Goal: Submit feedback/report problem: Provide input to the site owners about the experience or issues

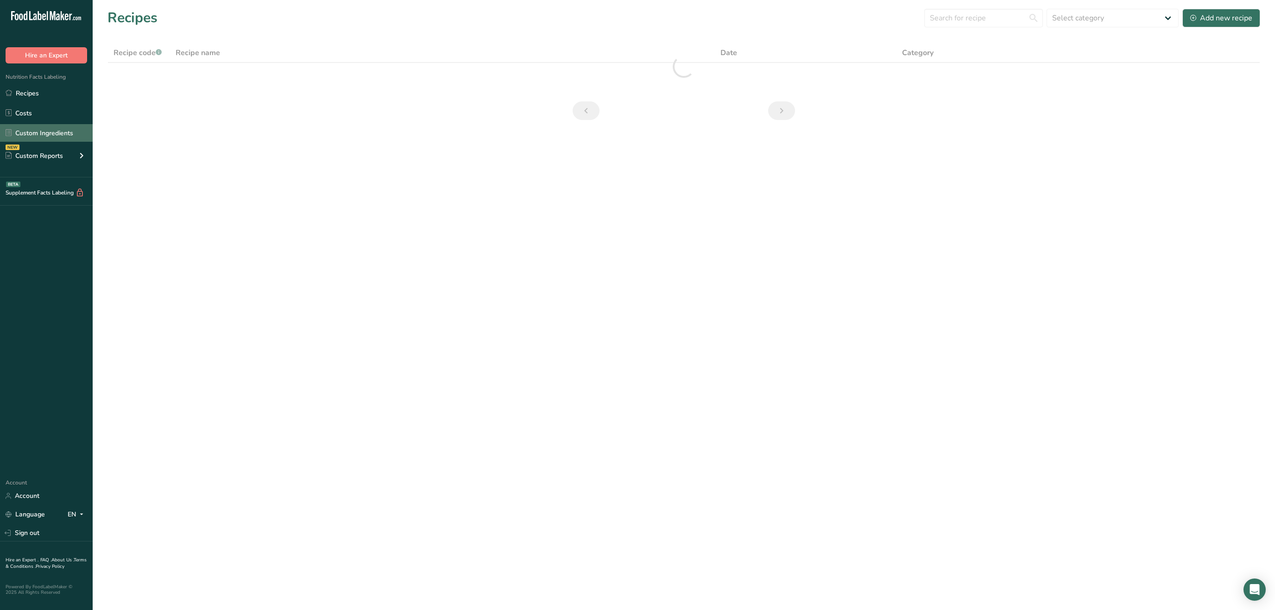
click at [68, 132] on link "Custom Ingredients" at bounding box center [46, 133] width 93 height 18
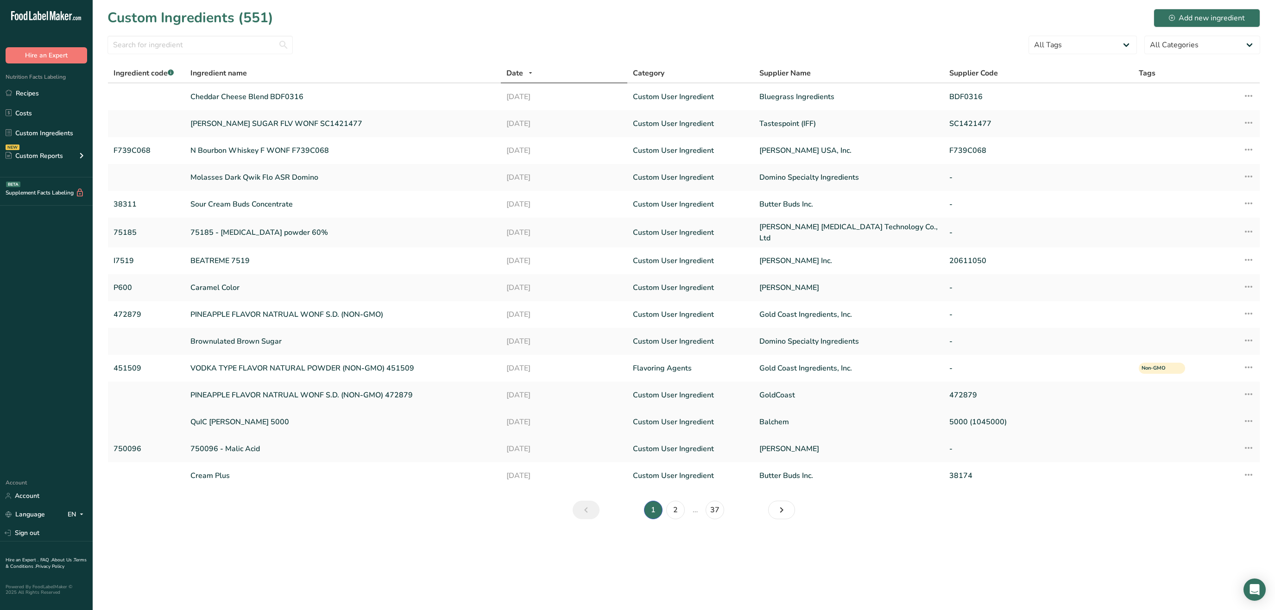
click at [228, 418] on link "QuIC [PERSON_NAME] 5000" at bounding box center [342, 421] width 305 height 11
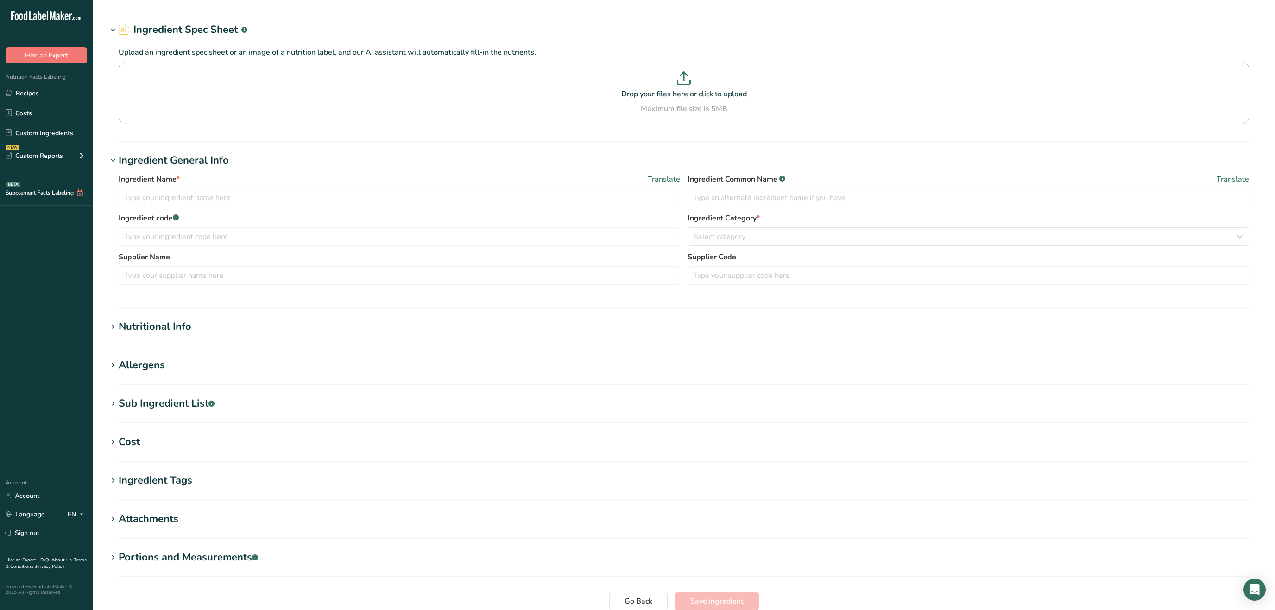
type input "QuIC [PERSON_NAME] 5000"
type input "Cream Powder"
type input "Balchem"
type input "5000 (1045000)"
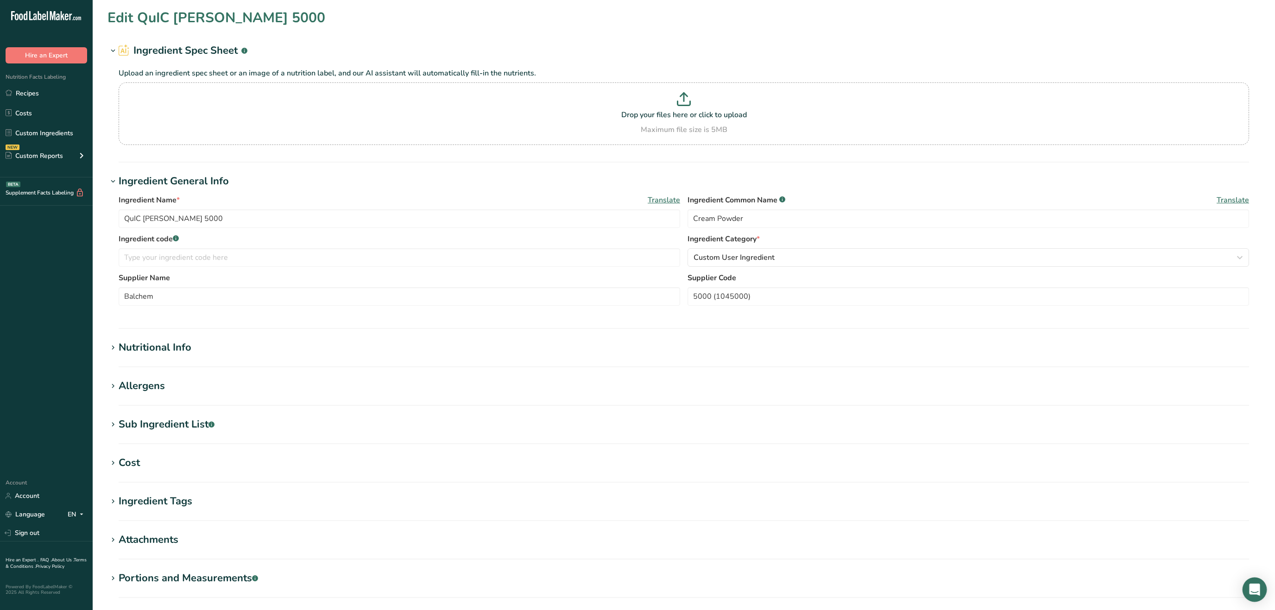
click at [1259, 592] on icon "Open Intercom Messenger" at bounding box center [1254, 590] width 12 height 12
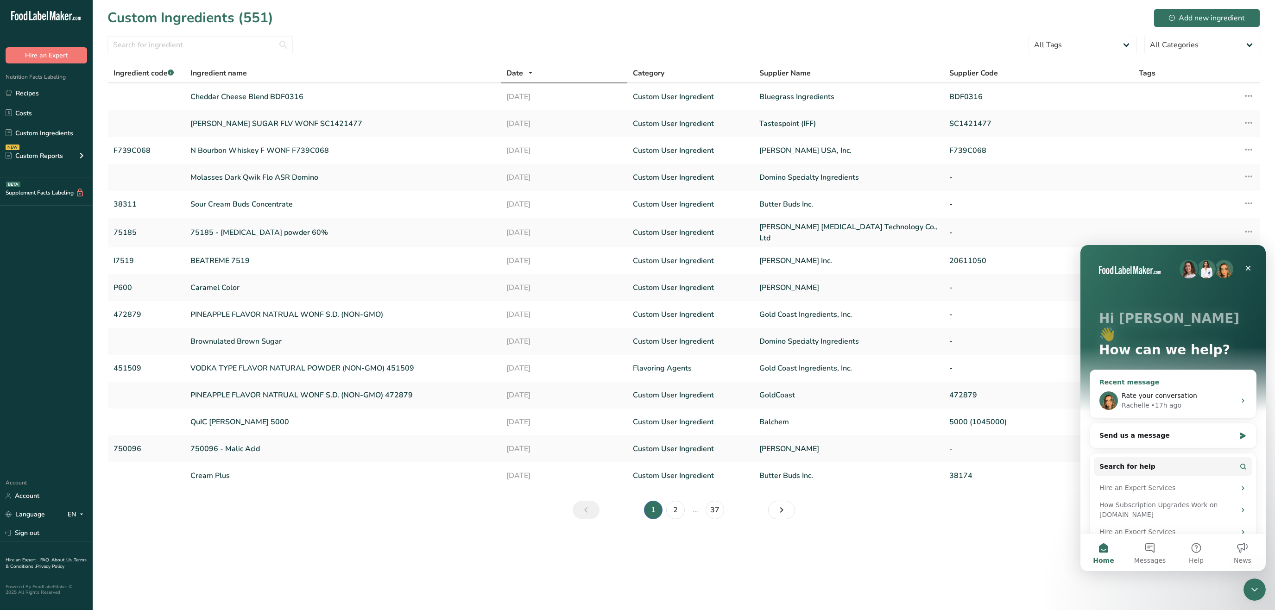
click at [1177, 401] on div "[PERSON_NAME] • 17h ago" at bounding box center [1178, 406] width 114 height 10
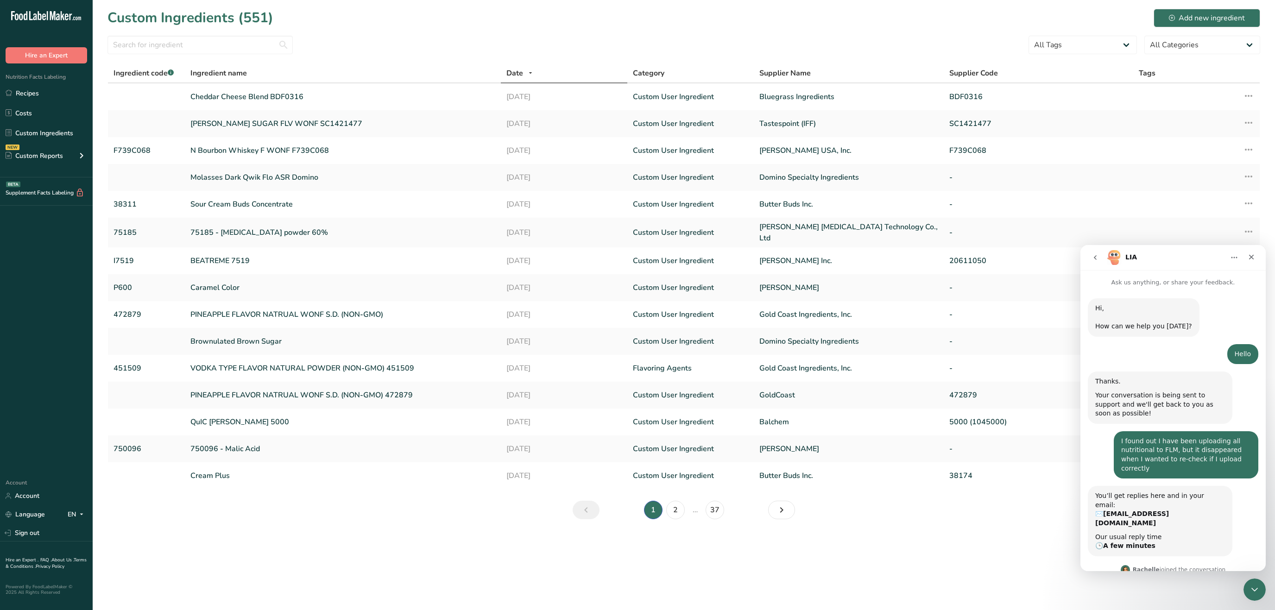
scroll to position [901, 0]
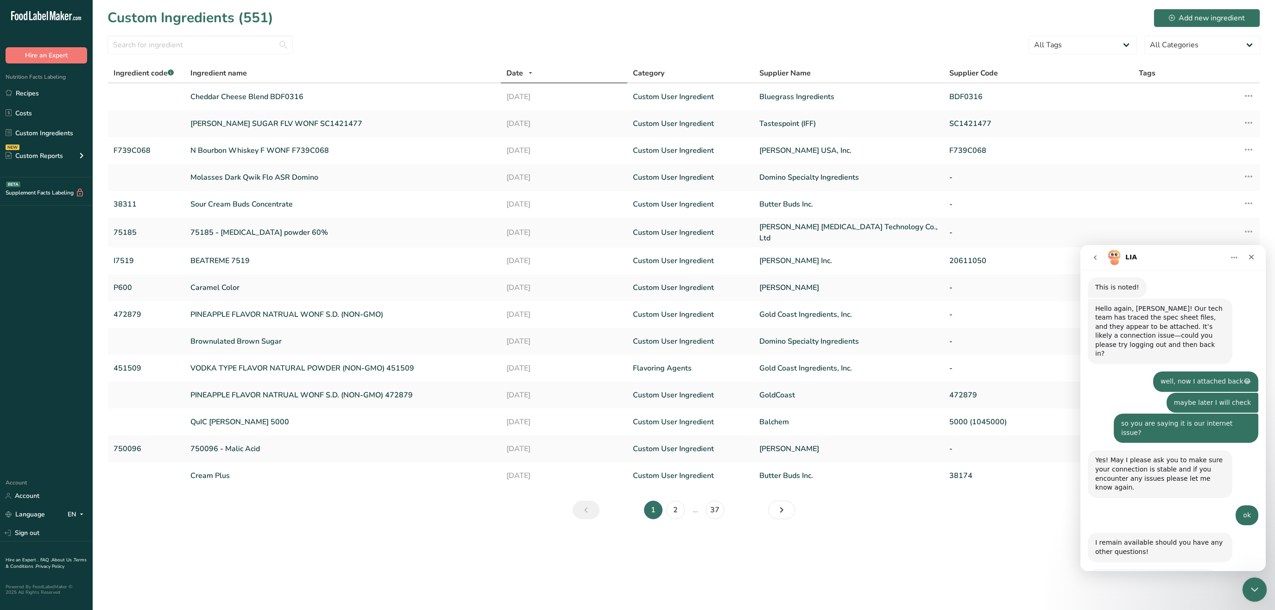
drag, startPoint x: 1252, startPoint y: 590, endPoint x: 1524, endPoint y: 999, distance: 491.4
click at [1252, 590] on icon "Close Intercom Messenger" at bounding box center [1252, 588] width 11 height 11
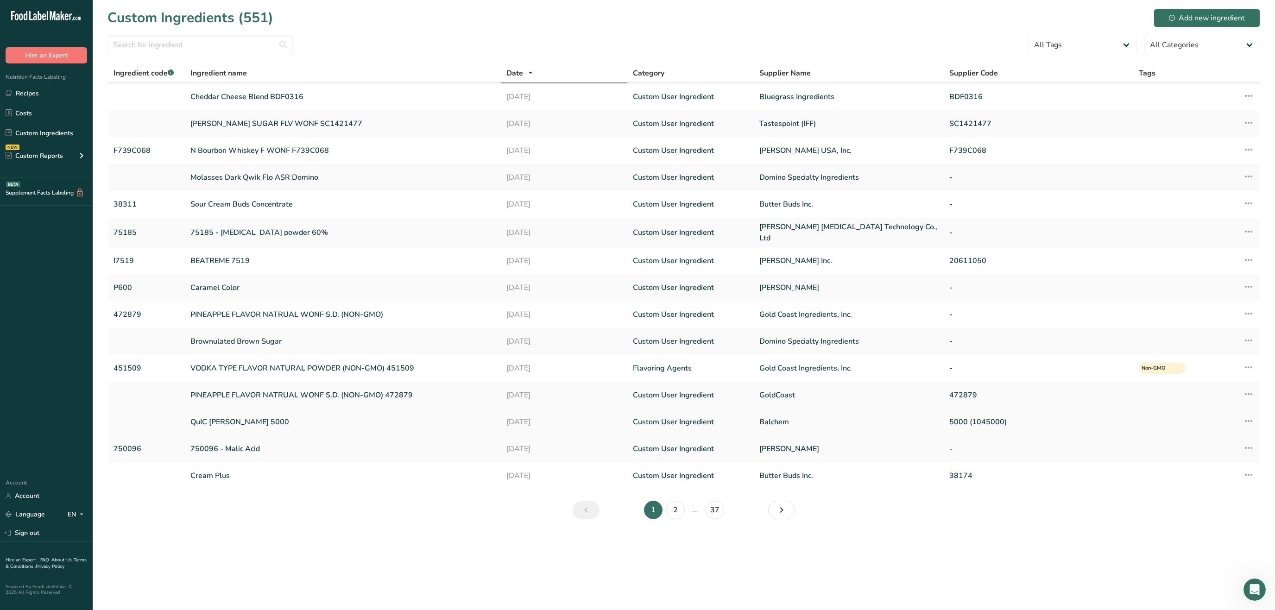
click at [220, 418] on link "QuIC [PERSON_NAME] 5000" at bounding box center [342, 421] width 305 height 11
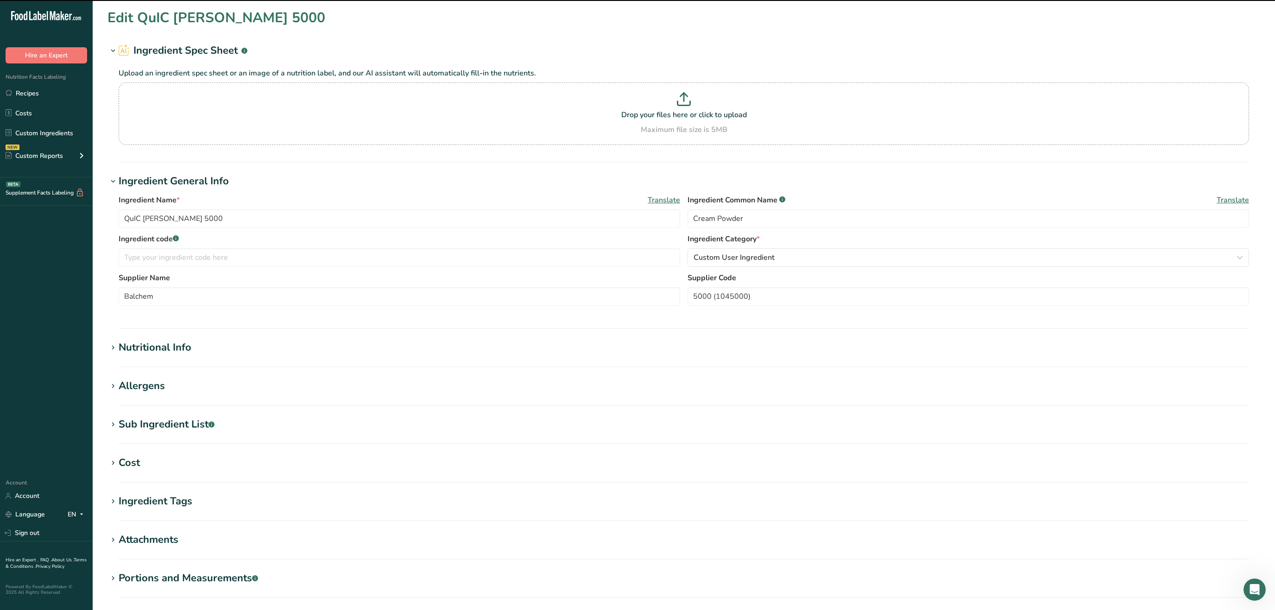
click at [166, 352] on div "Nutritional Info" at bounding box center [155, 347] width 73 height 15
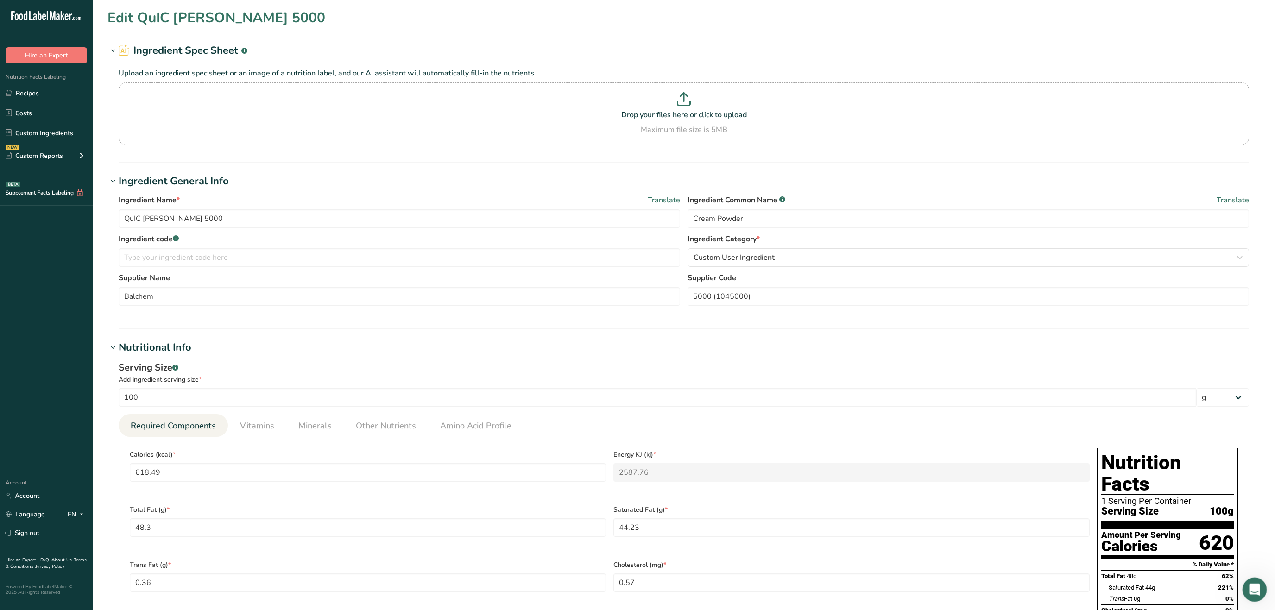
click at [1250, 585] on icon "Open Intercom Messenger" at bounding box center [1252, 588] width 15 height 15
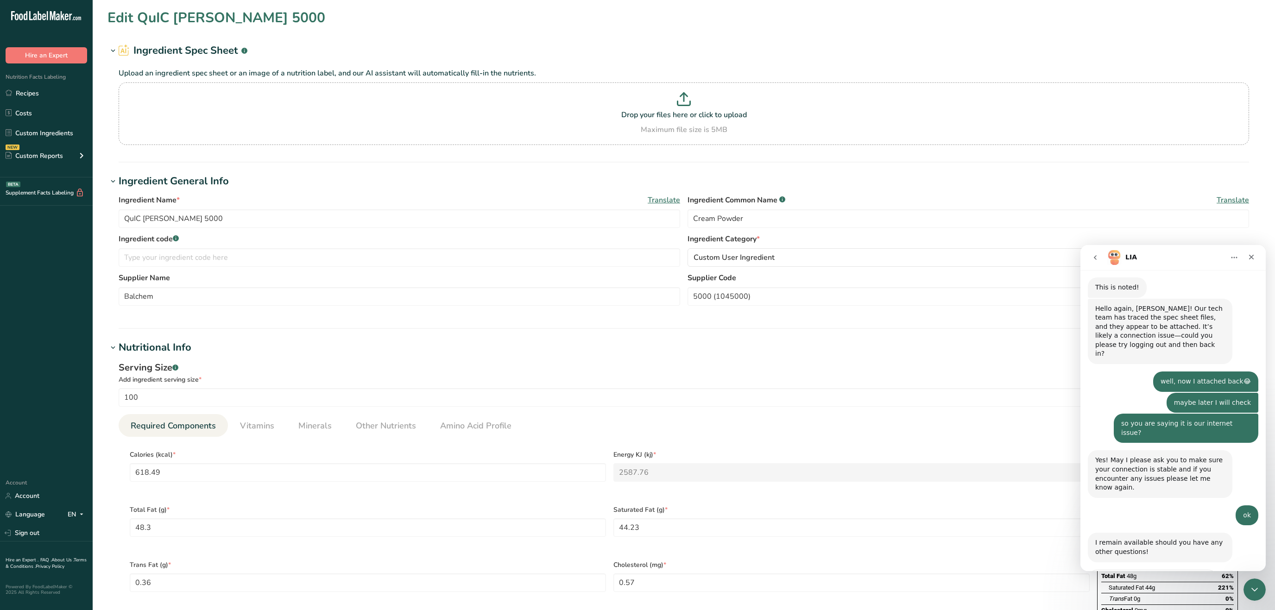
scroll to position [901, 0]
click at [1155, 595] on span "OK" at bounding box center [1152, 603] width 17 height 17
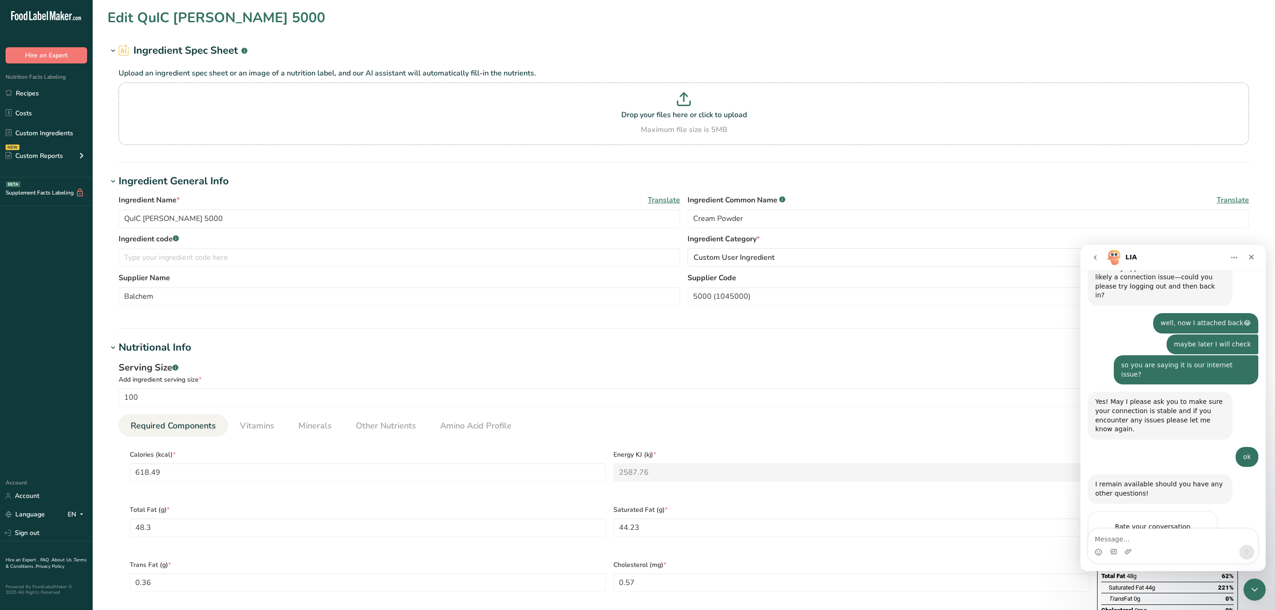
scroll to position [961, 0]
click at [1126, 550] on icon "Upload attachment" at bounding box center [1127, 551] width 7 height 7
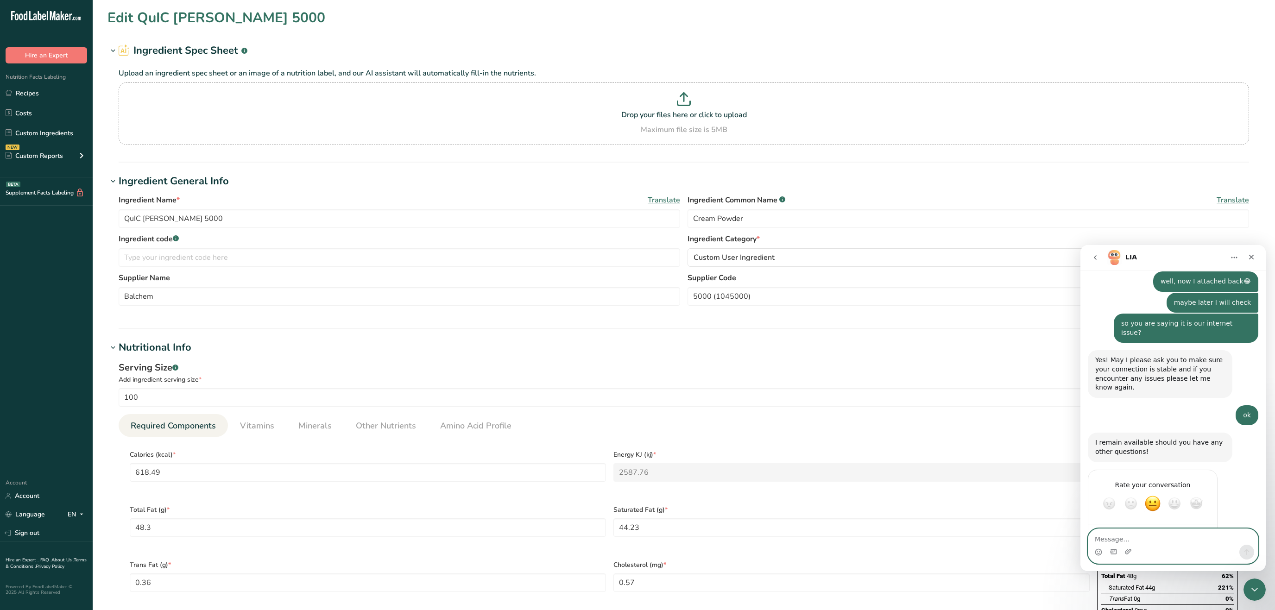
scroll to position [1014, 0]
click at [1156, 535] on textarea "Message…" at bounding box center [1173, 537] width 170 height 16
type textarea "still do not see documents on the website"
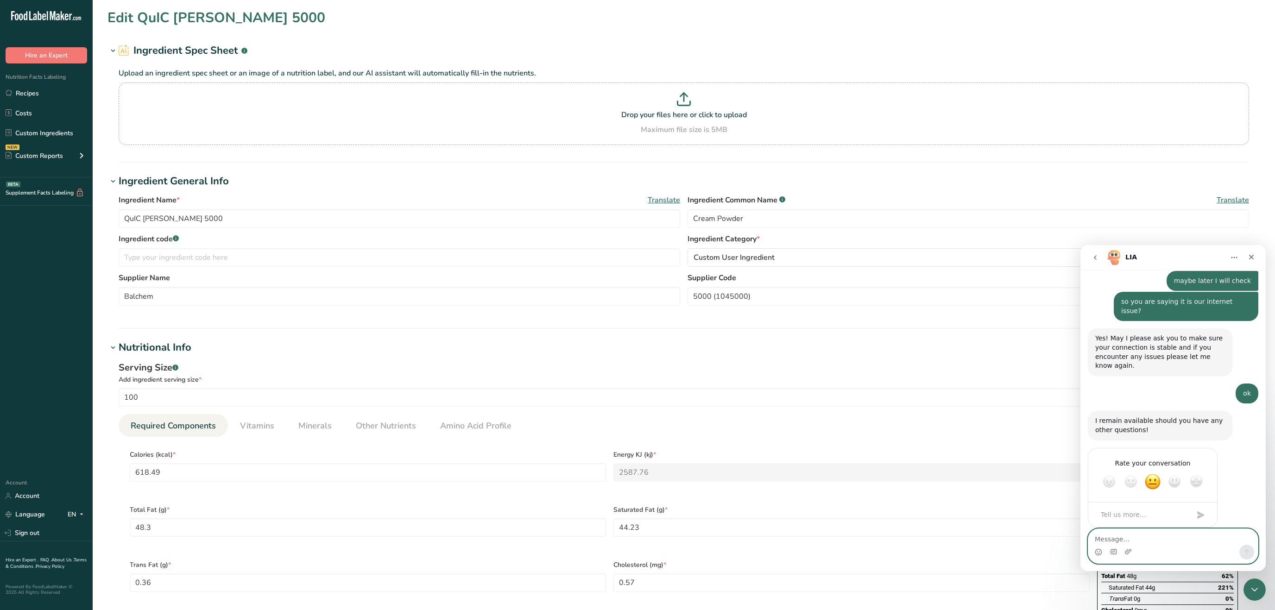
scroll to position [1035, 0]
click at [1091, 254] on button "go back" at bounding box center [1095, 258] width 18 height 18
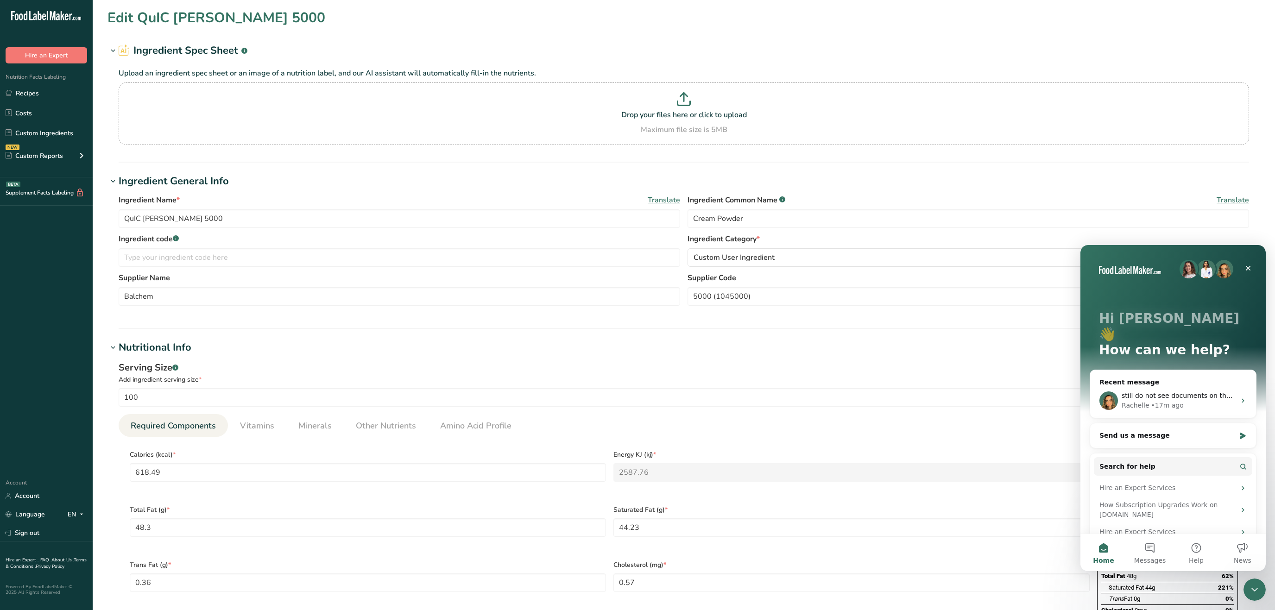
scroll to position [0, 0]
click at [1169, 423] on div "Send us a message" at bounding box center [1173, 435] width 166 height 25
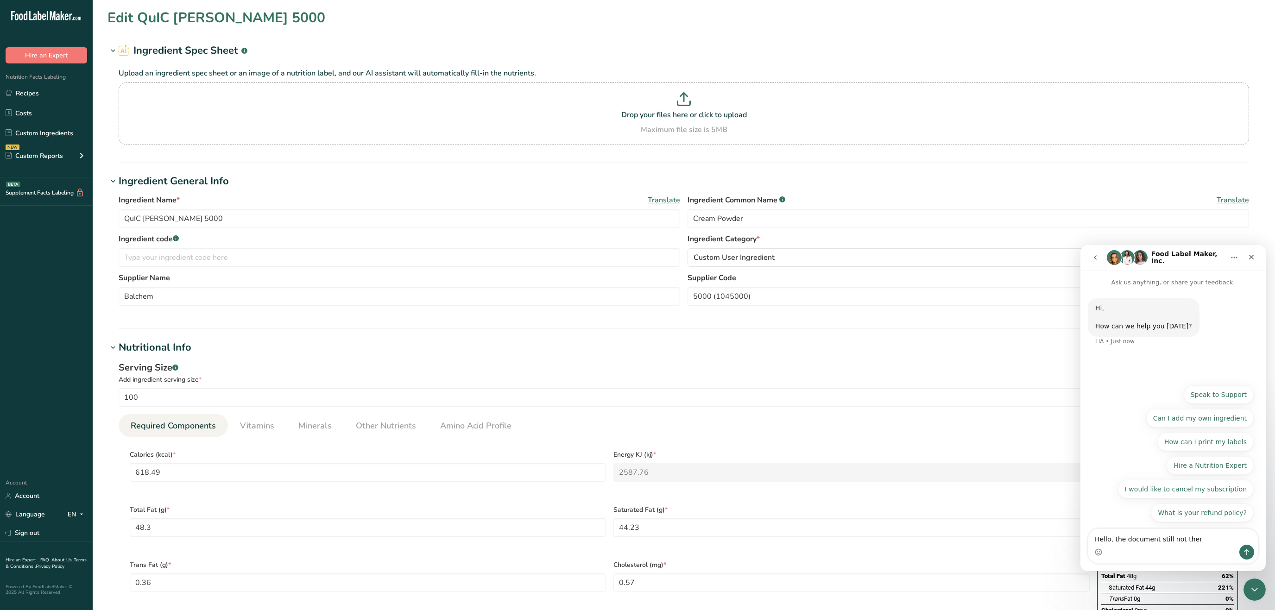
type textarea "Hello, the document still not there"
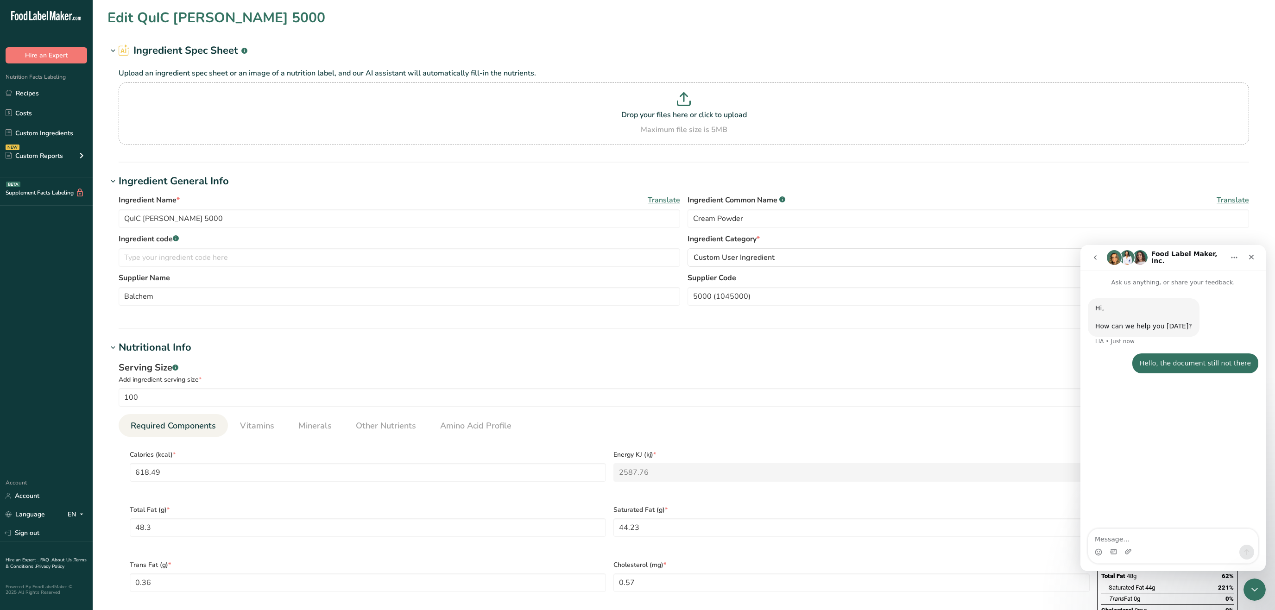
click at [1132, 552] on div "Intercom messenger" at bounding box center [1173, 552] width 170 height 15
click at [1121, 542] on textarea "Message…" at bounding box center [1173, 537] width 170 height 16
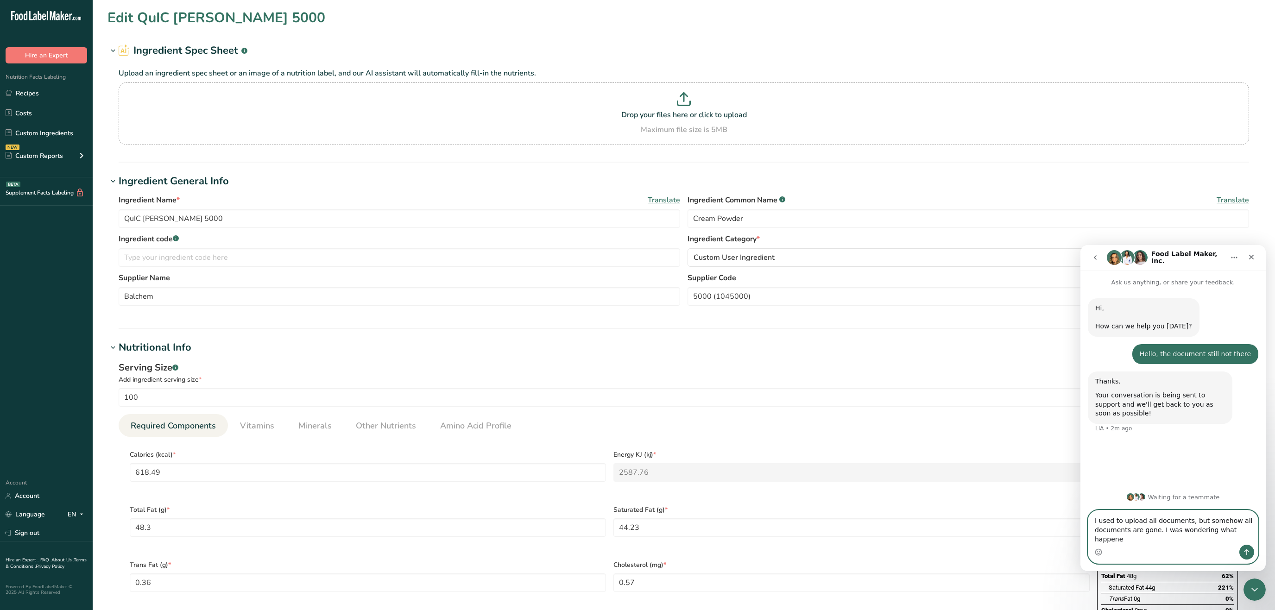
type textarea "I used to upload all documents, but somehow all documents are gone. I was wonde…"
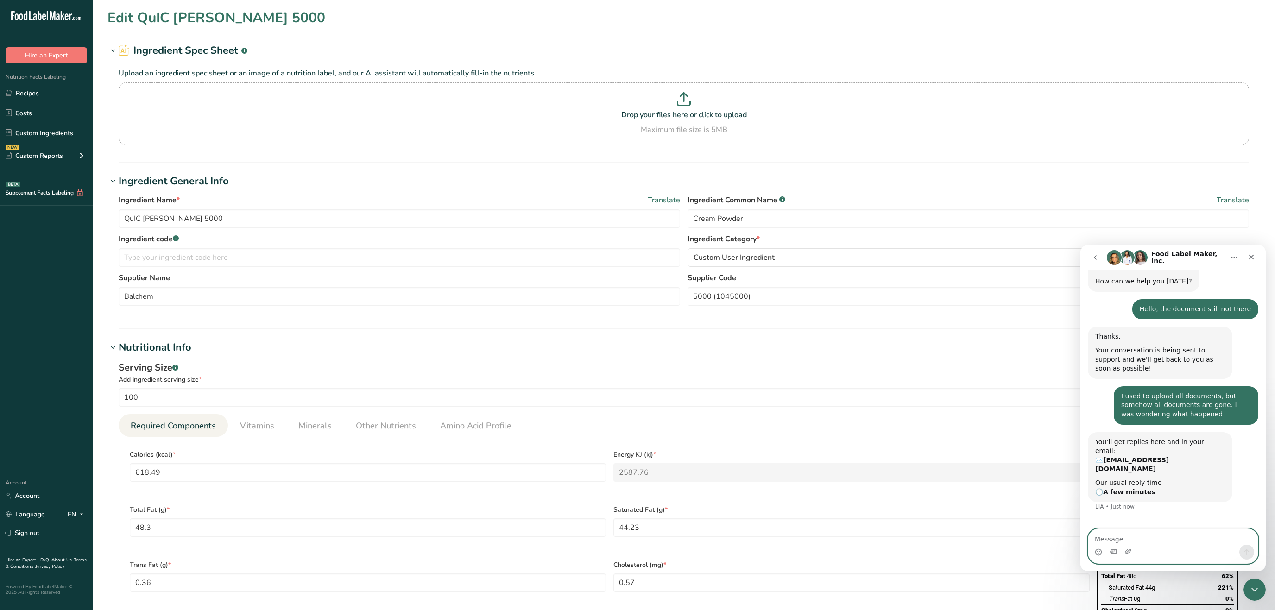
scroll to position [46, 0]
click at [1129, 540] on textarea "Message…" at bounding box center [1173, 537] width 170 height 16
click at [1127, 553] on icon "Upload attachment" at bounding box center [1127, 551] width 7 height 7
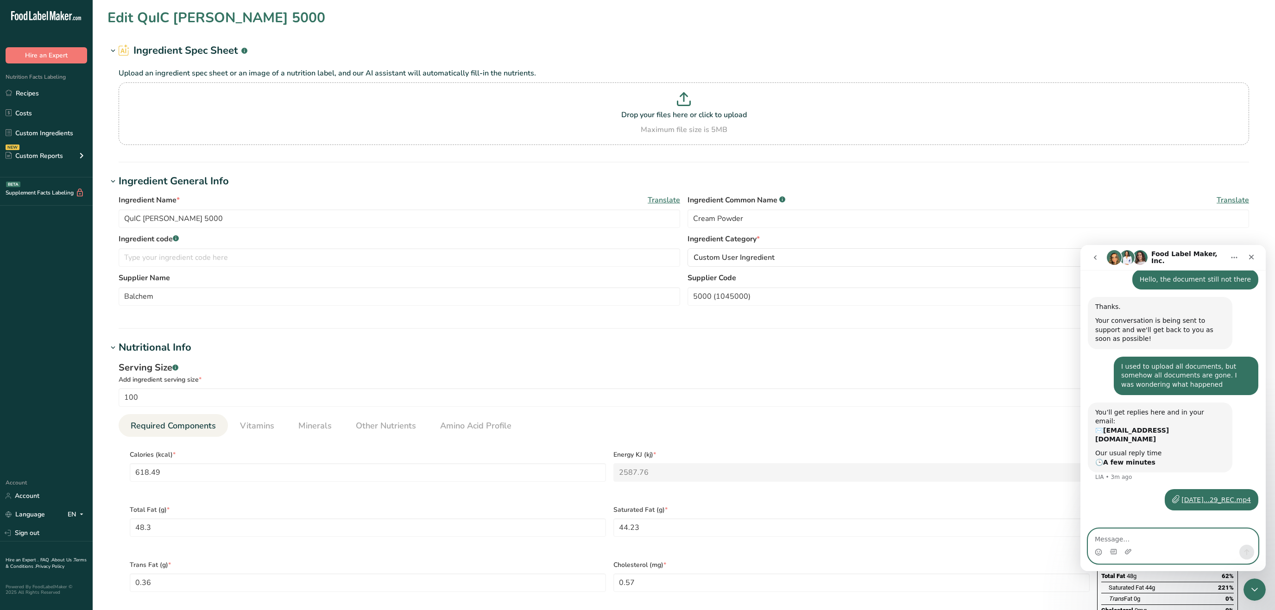
click at [1158, 537] on textarea "Message…" at bounding box center [1173, 537] width 170 height 16
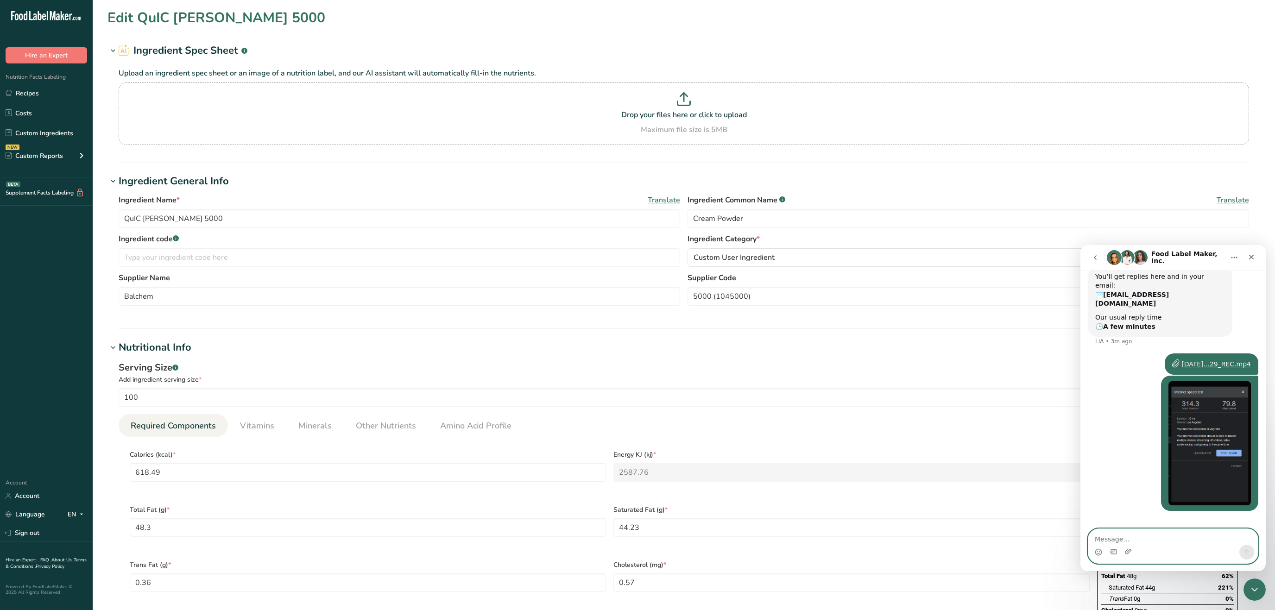
scroll to position [211, 0]
click at [1123, 376] on div "Kingson • Just now" at bounding box center [1172, 448] width 170 height 146
click at [1131, 375] on div "Kingson • Just now" at bounding box center [1172, 448] width 170 height 146
click at [1177, 541] on textarea "Message…" at bounding box center [1173, 537] width 170 height 16
type textarea "Oops please disregard the video"
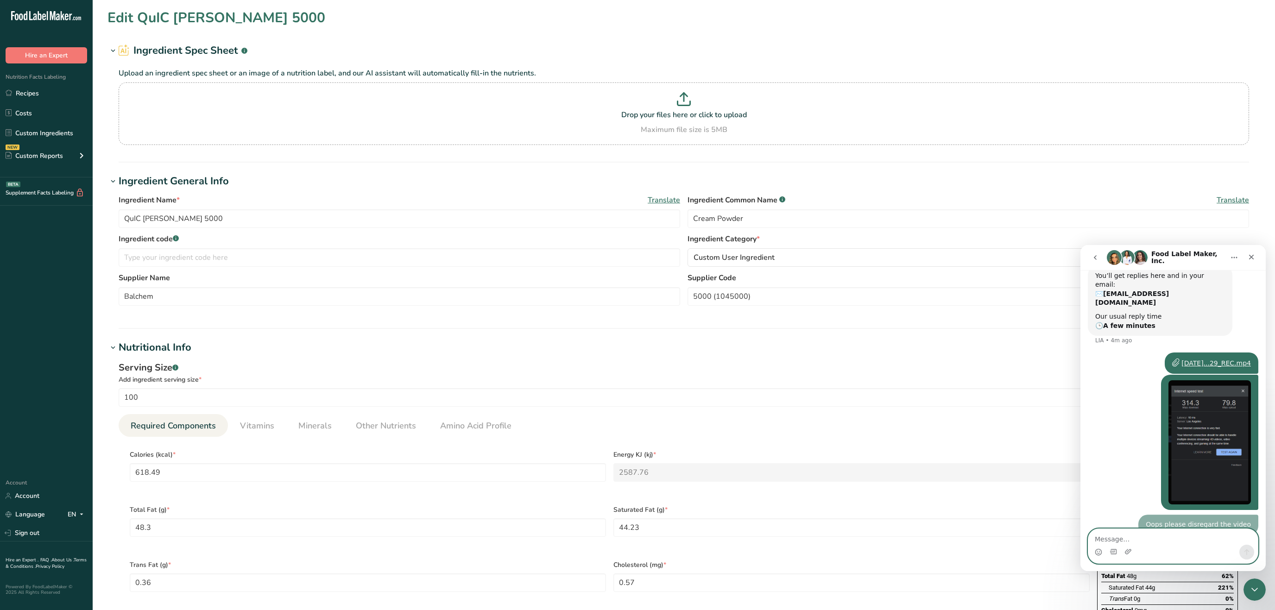
scroll to position [232, 0]
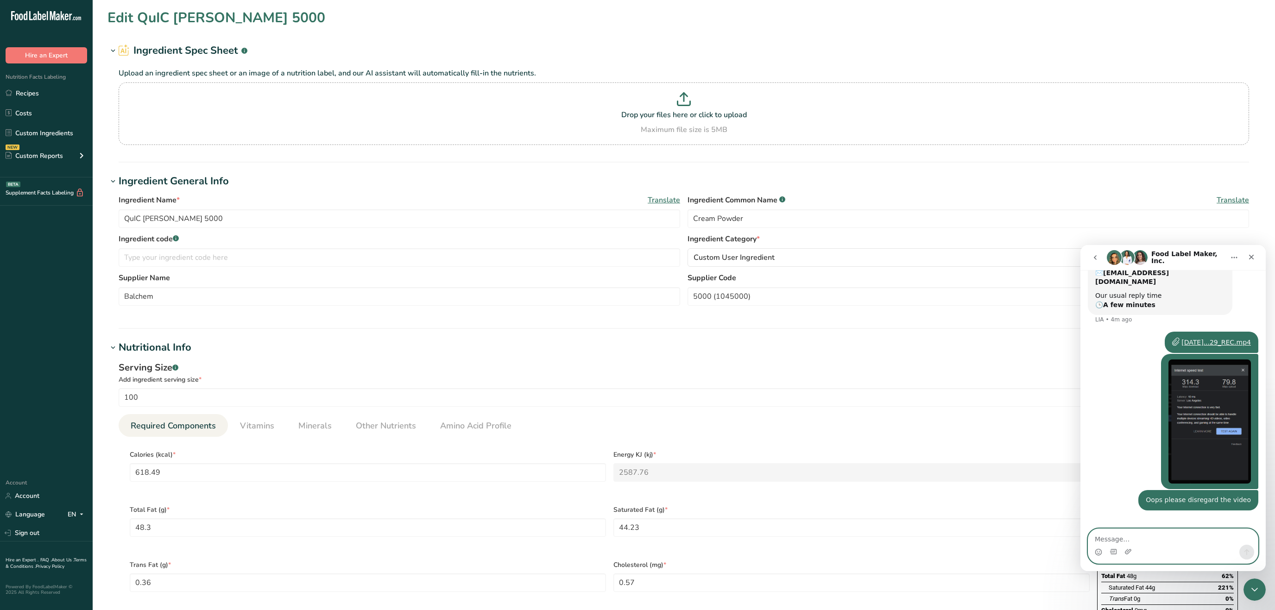
click at [1173, 541] on textarea "Message…" at bounding box center [1173, 537] width 170 height 16
paste textarea "n"
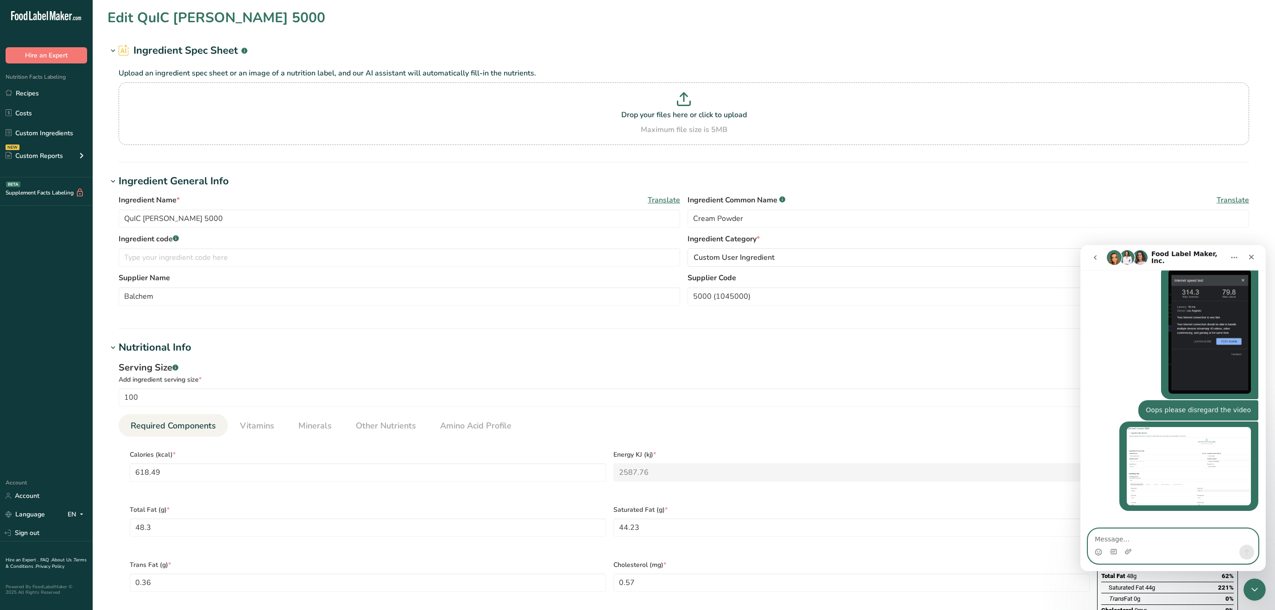
scroll to position [322, 0]
type textarea "no documents here"
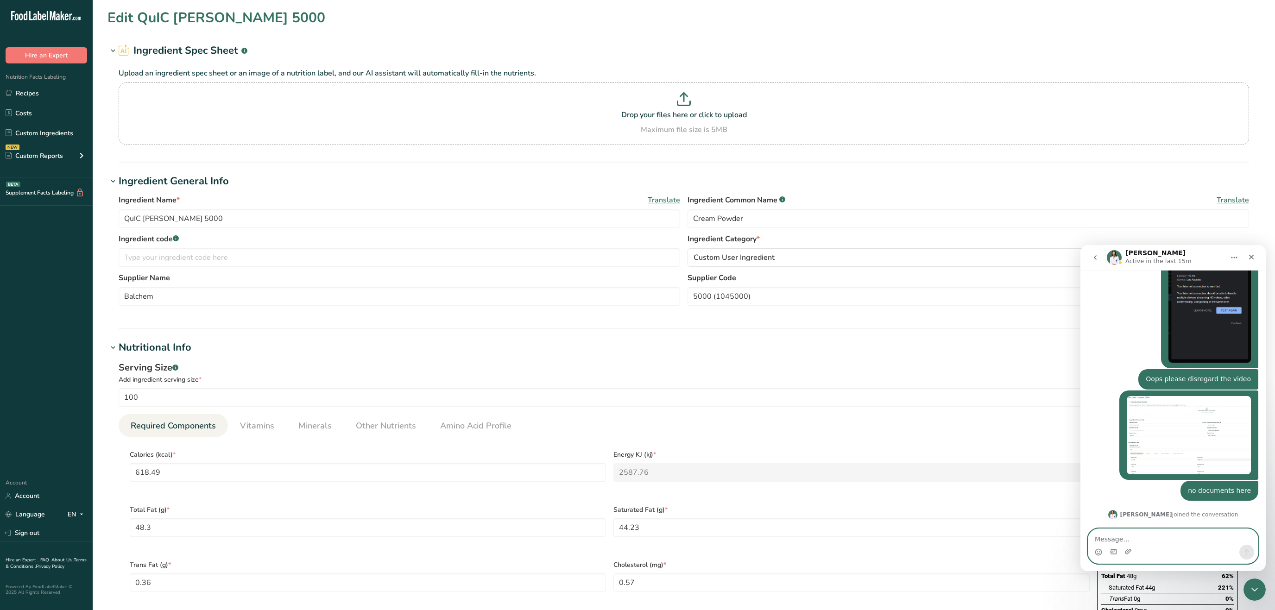
scroll to position [385, 0]
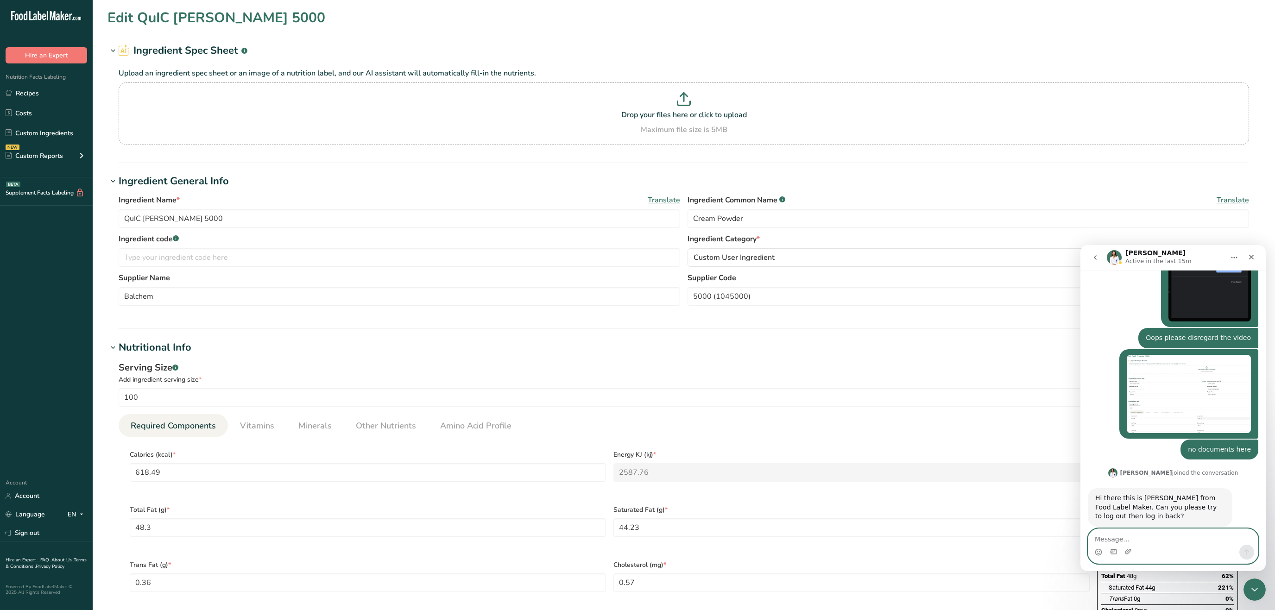
click at [1155, 543] on textarea "Message…" at bounding box center [1173, 537] width 170 height 16
type textarea "ok"
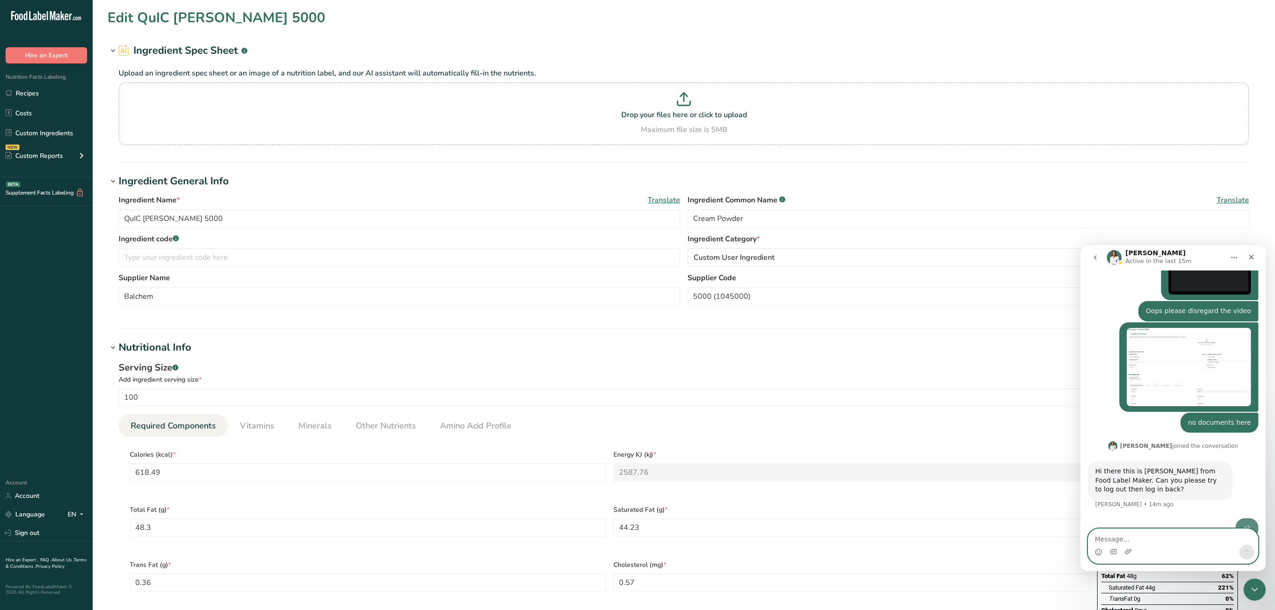
scroll to position [412, 0]
type textarea "let me try"
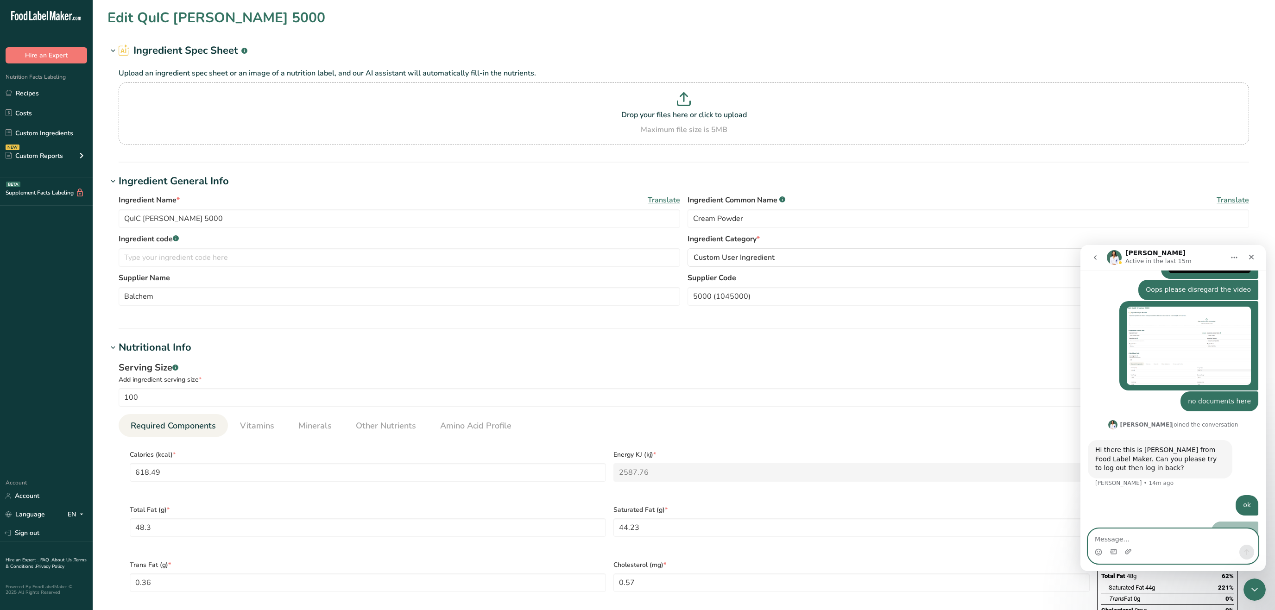
scroll to position [433, 0]
click at [34, 530] on link "Sign out" at bounding box center [46, 533] width 93 height 16
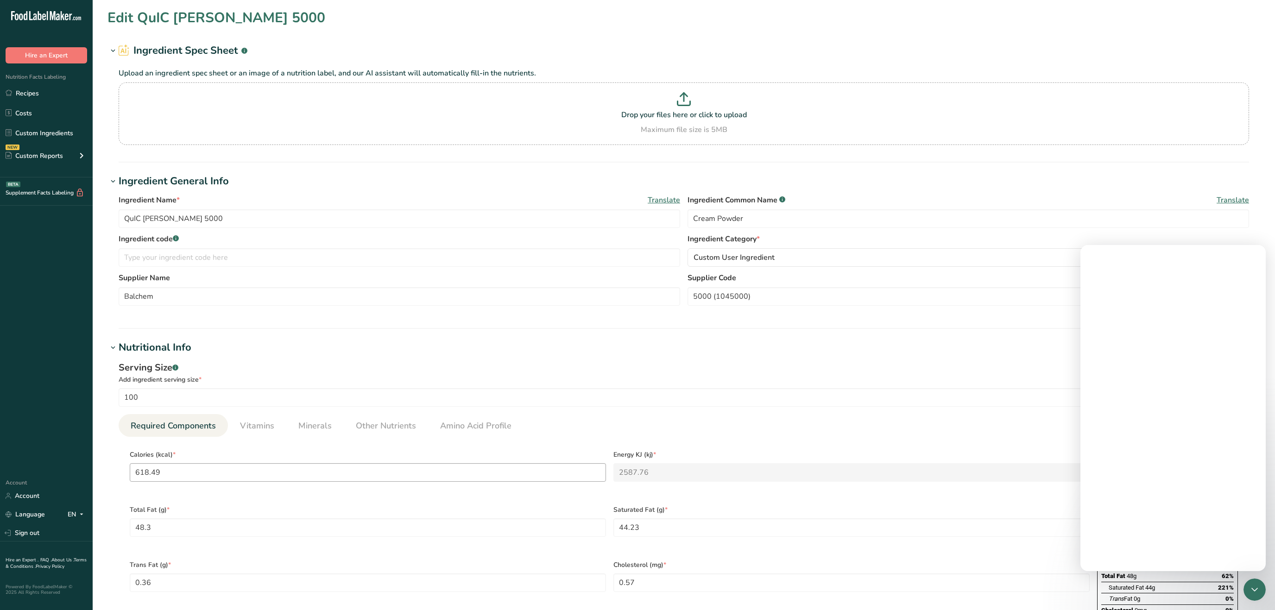
scroll to position [0, 0]
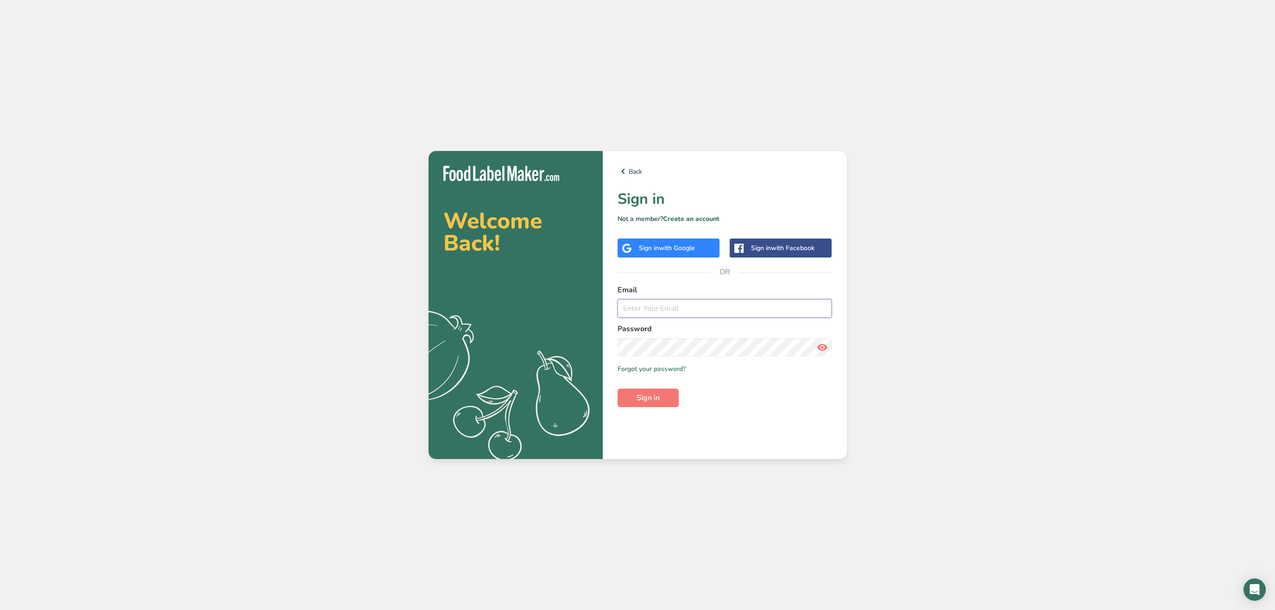
click at [776, 299] on input "email" at bounding box center [724, 308] width 214 height 19
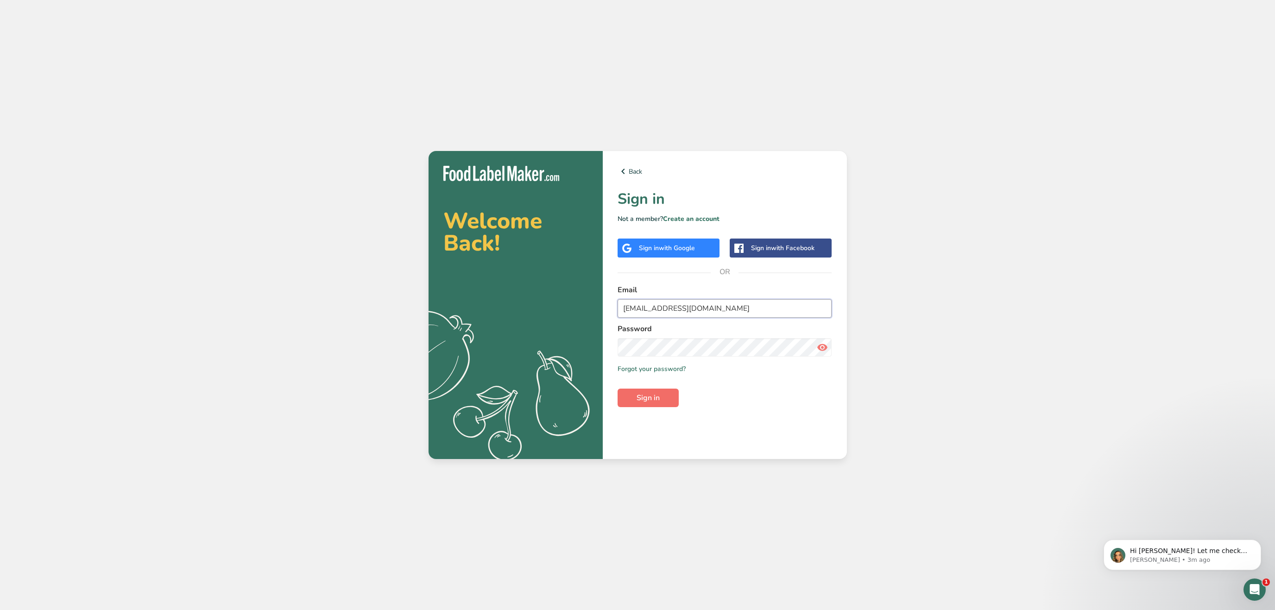
type input "Kingson.yam@harrisspice.com"
click at [659, 406] on button "Sign in" at bounding box center [647, 398] width 61 height 19
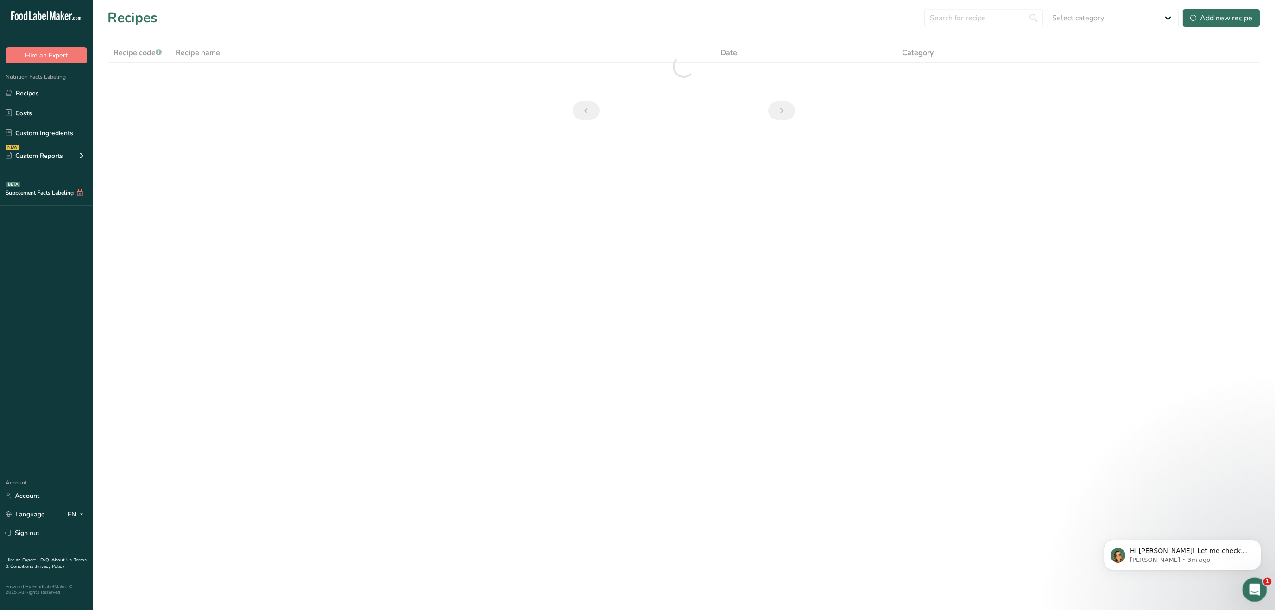
click at [1262, 586] on div "Open Intercom Messenger" at bounding box center [1252, 588] width 31 height 31
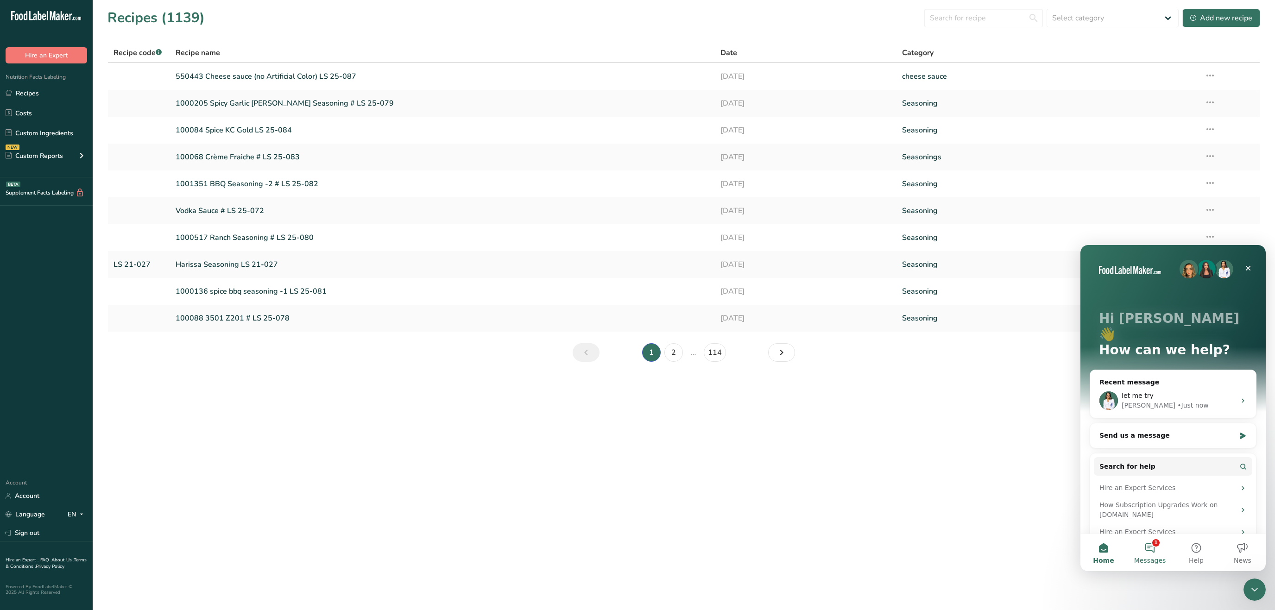
click at [1142, 547] on button "1 Messages" at bounding box center [1149, 552] width 46 height 37
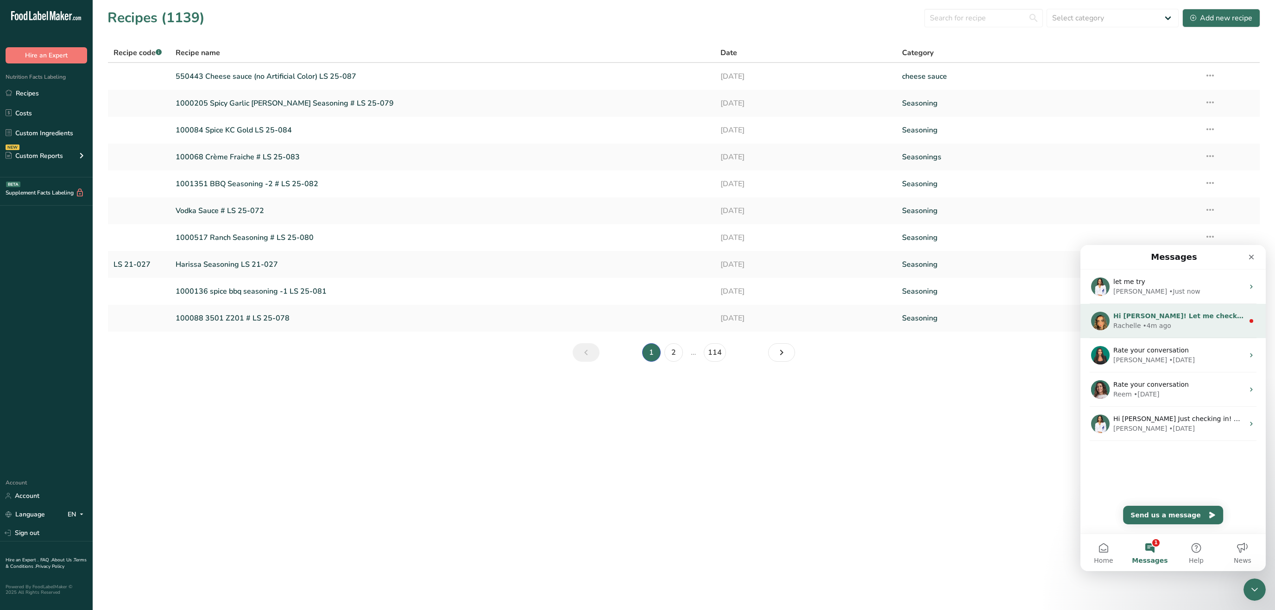
click at [1175, 323] on div "Rachelle • 4m ago" at bounding box center [1178, 326] width 131 height 10
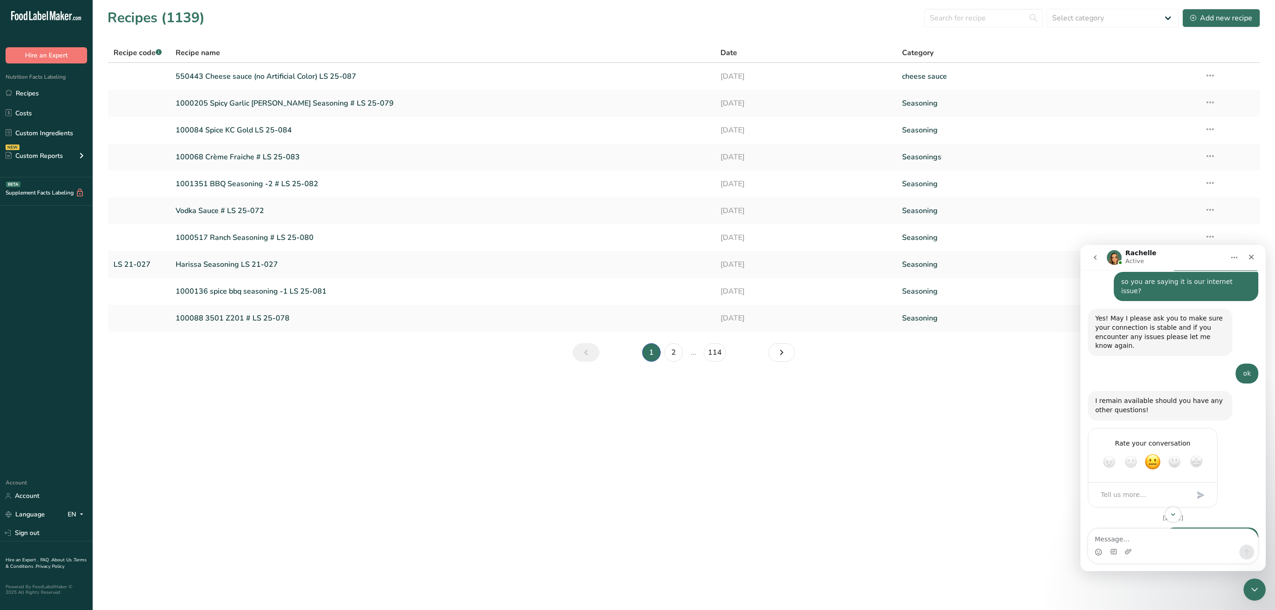
scroll to position [1090, 0]
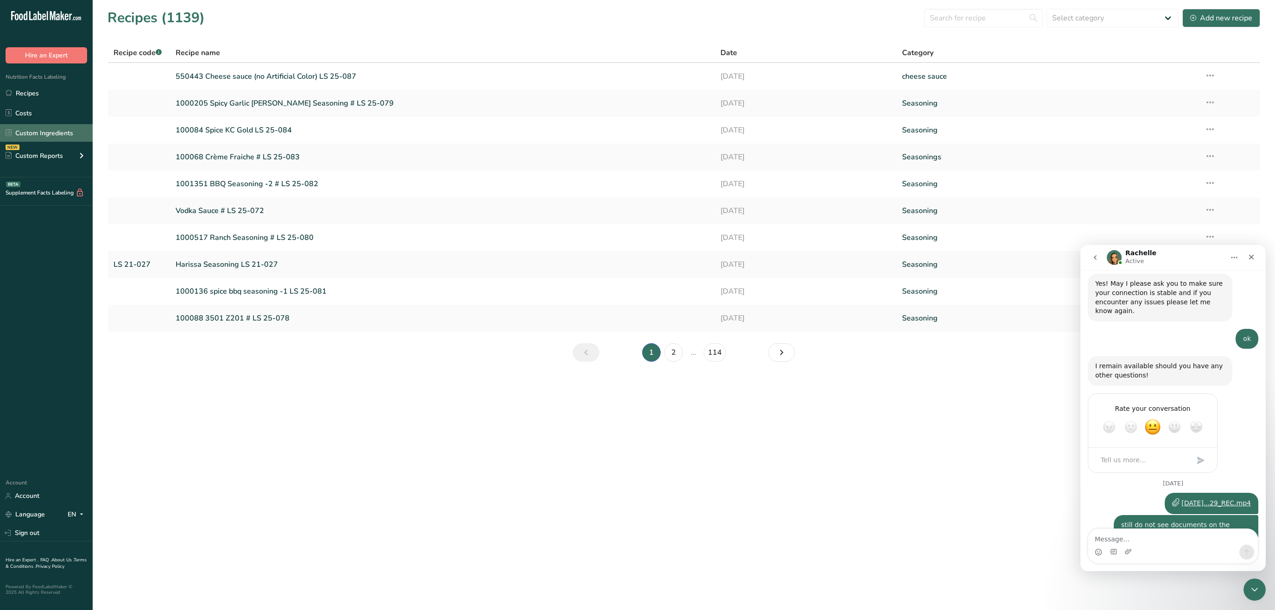
click at [64, 127] on link "Custom Ingredients" at bounding box center [46, 133] width 93 height 18
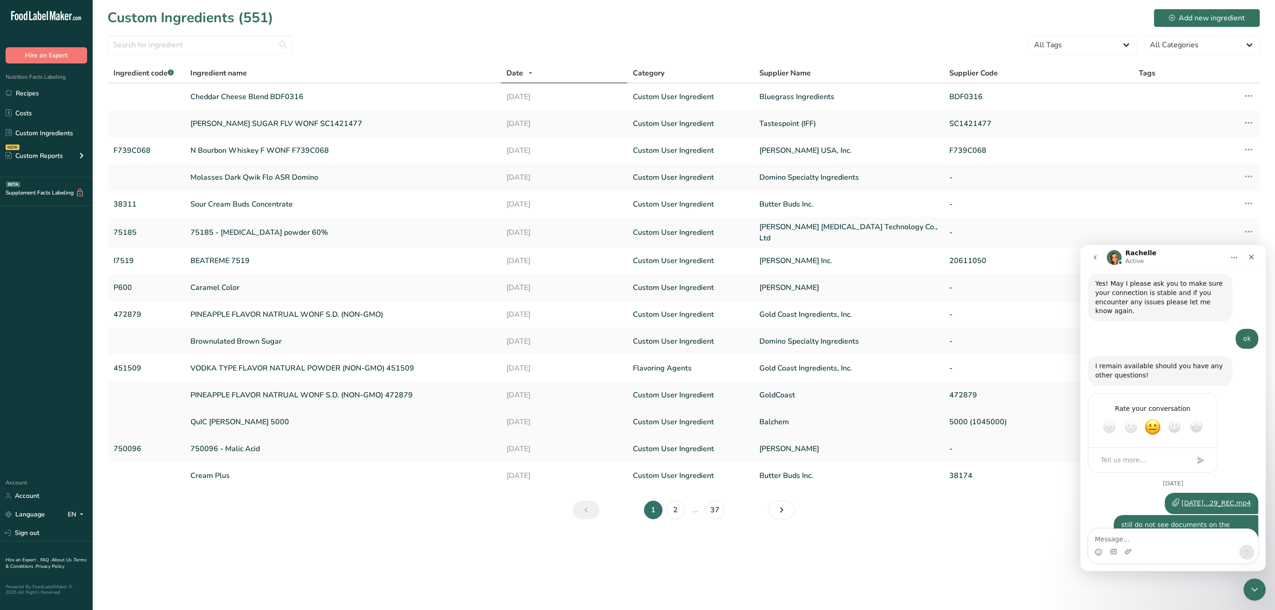
click at [245, 420] on link "QuIC [PERSON_NAME] 5000" at bounding box center [342, 421] width 305 height 11
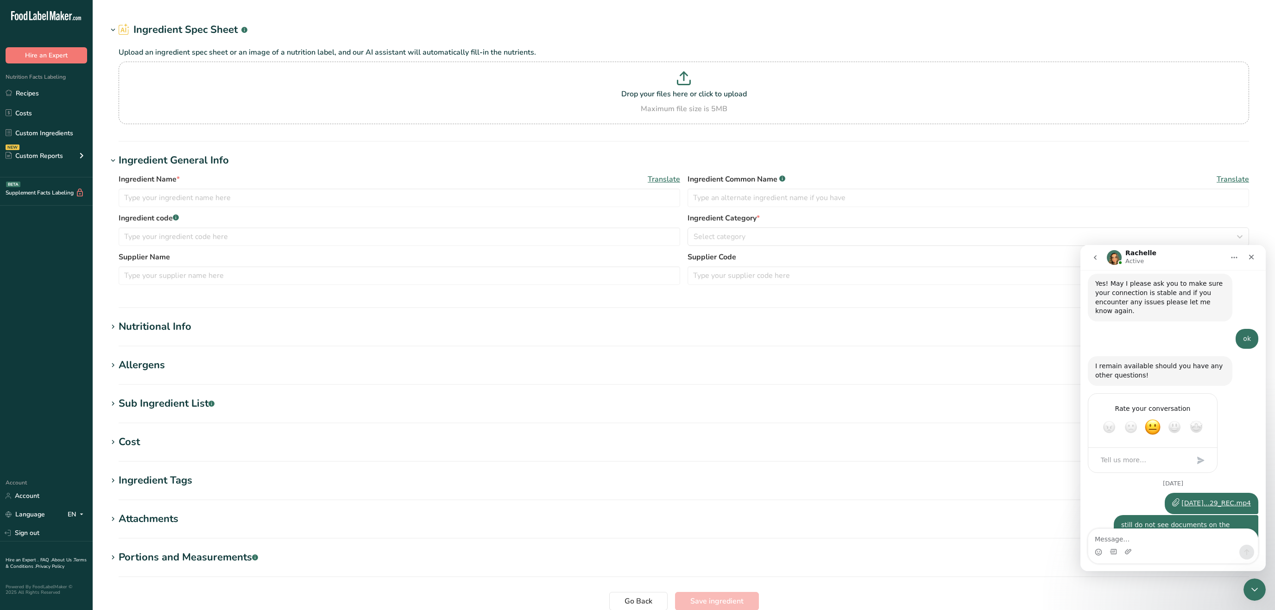
type input "QuIC [PERSON_NAME] 5000"
type input "Cream Powder"
type input "Balchem"
type input "5000 (1045000)"
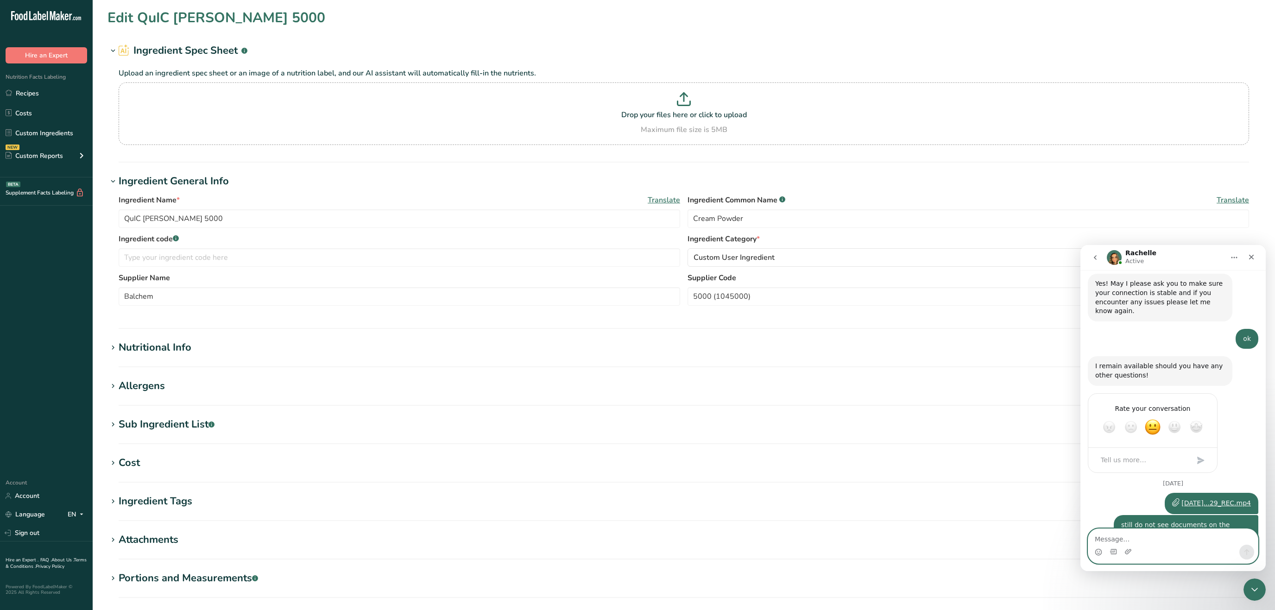
click at [1177, 540] on textarea "Message…" at bounding box center [1173, 537] width 170 height 16
